Goal: Task Accomplishment & Management: Manage account settings

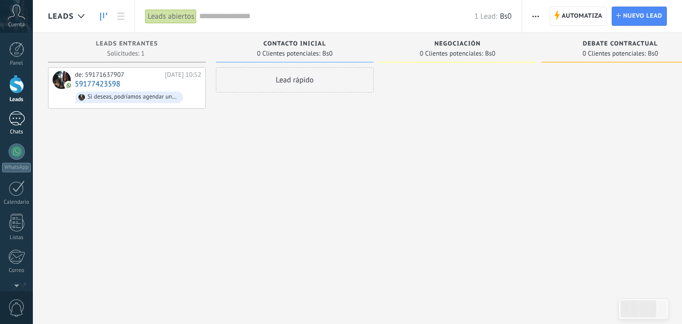
click at [10, 125] on div at bounding box center [17, 118] width 16 height 15
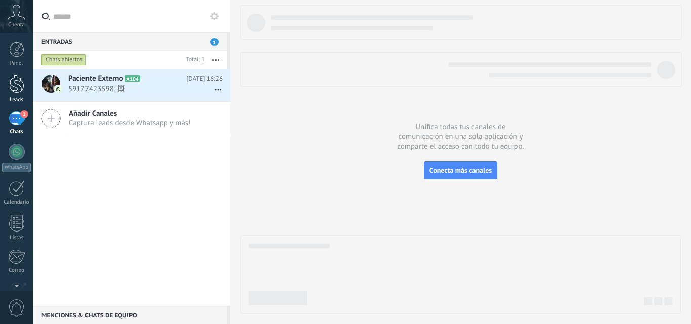
click at [14, 91] on div at bounding box center [16, 84] width 15 height 19
